Goal: Information Seeking & Learning: Learn about a topic

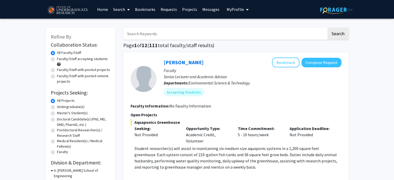
click at [70, 105] on label "Undergraduate(s)" at bounding box center [70, 106] width 27 height 5
click at [60, 105] on input "Undergraduate(s)" at bounding box center [58, 105] width 3 height 3
radio input "true"
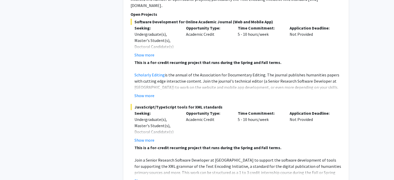
scroll to position [2447, 0]
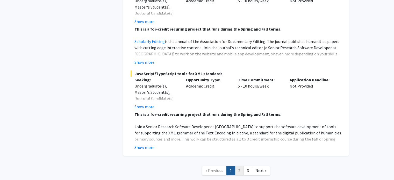
click at [241, 166] on link "2" at bounding box center [239, 170] width 9 height 9
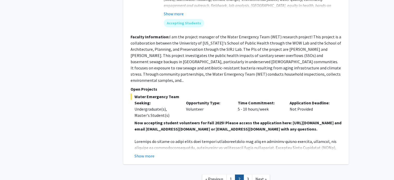
scroll to position [1826, 0]
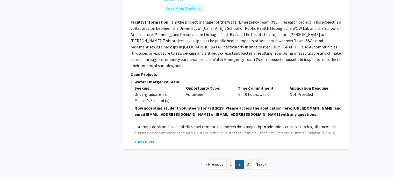
click at [247, 160] on link "3" at bounding box center [247, 164] width 9 height 9
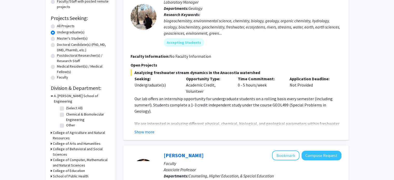
scroll to position [74, 0]
click at [156, 131] on div "Show more" at bounding box center [237, 132] width 207 height 6
click at [151, 134] on button "Show more" at bounding box center [144, 132] width 20 height 6
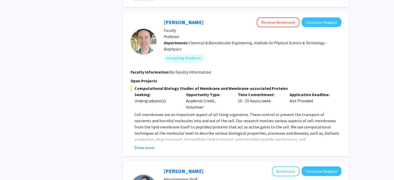
scroll to position [695, 0]
click at [147, 144] on button "Show more" at bounding box center [144, 147] width 20 height 6
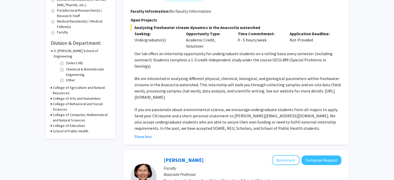
scroll to position [0, 0]
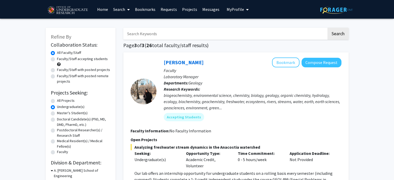
click at [80, 70] on label "Faculty/Staff with posted projects" at bounding box center [83, 69] width 53 height 5
click at [60, 70] on input "Faculty/Staff with posted projects" at bounding box center [58, 68] width 3 height 3
radio input "true"
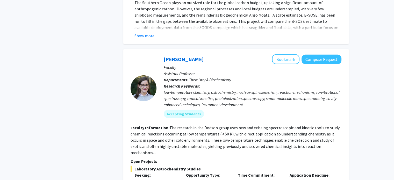
scroll to position [1381, 0]
